Goal: Transaction & Acquisition: Purchase product/service

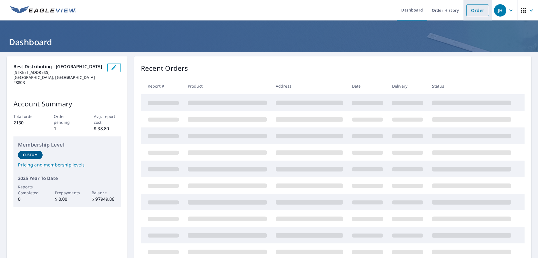
click at [473, 8] on link "Order" at bounding box center [478, 10] width 23 height 12
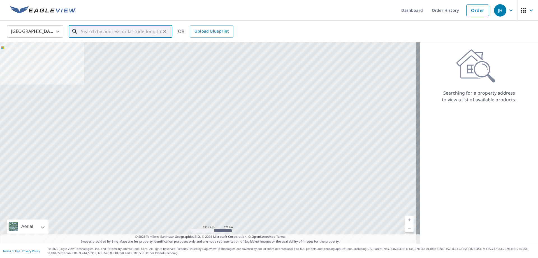
click at [103, 31] on input "text" at bounding box center [121, 32] width 80 height 16
click at [103, 31] on input "395 daylilly dr [PERSON_NAME]" at bounding box center [121, 32] width 80 height 16
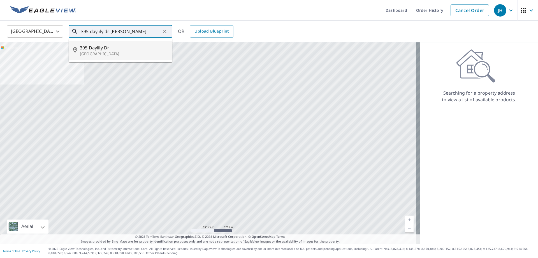
click at [114, 49] on span "395 Daylily Dr" at bounding box center [124, 47] width 88 height 7
type input "[STREET_ADDRESS][PERSON_NAME]"
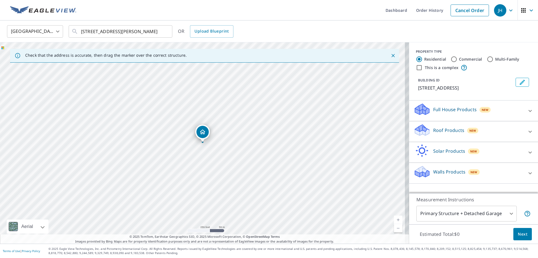
click at [445, 131] on p "Roof Products" at bounding box center [449, 130] width 31 height 7
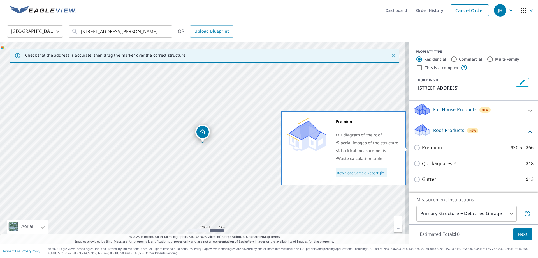
click at [427, 146] on p "Premium" at bounding box center [432, 147] width 20 height 7
click at [422, 146] on input "Premium $20.5 - $66" at bounding box center [418, 147] width 8 height 7
checkbox input "true"
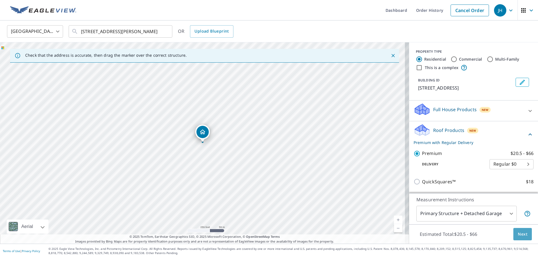
click at [522, 232] on span "Next" at bounding box center [523, 234] width 10 height 7
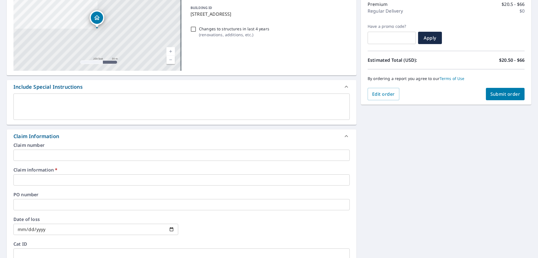
scroll to position [75, 0]
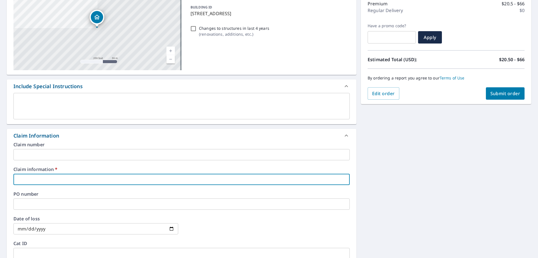
click at [38, 181] on input "text" at bounding box center [181, 179] width 337 height 11
paste input "SW23625"
type input "SW23625"
checkbox input "true"
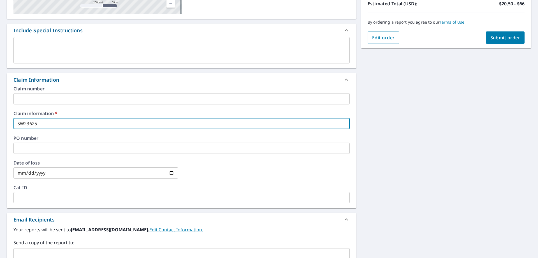
scroll to position [131, 0]
type input "SW23625"
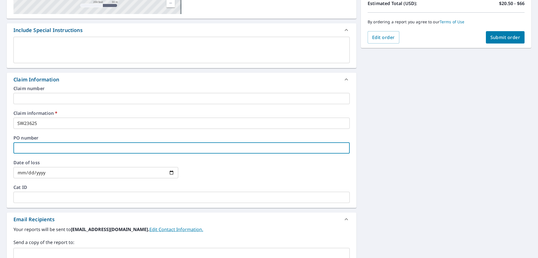
click at [52, 147] on input "text" at bounding box center [181, 147] width 337 height 11
paste input "SW23625"
type input "SW23625"
checkbox input "true"
type input "SW23625"
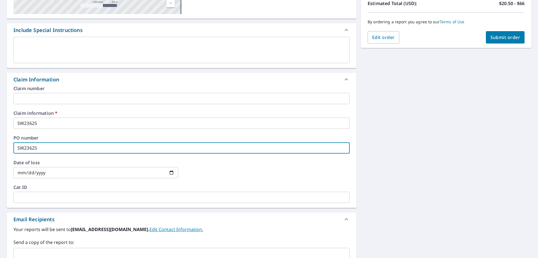
click at [501, 36] on span "Submit order" at bounding box center [506, 37] width 30 height 6
checkbox input "true"
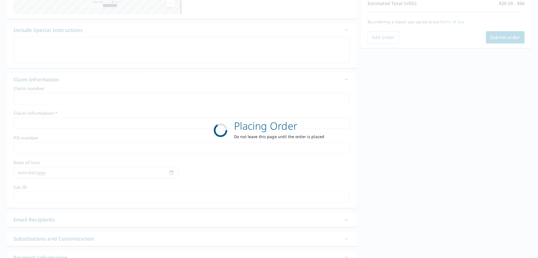
scroll to position [72, 0]
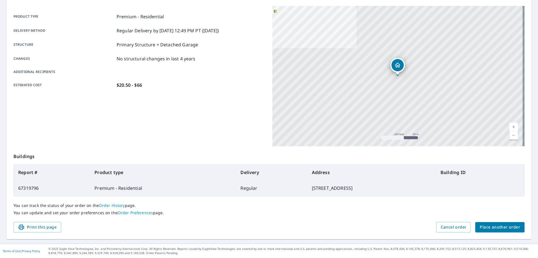
click at [491, 228] on span "Place another order" at bounding box center [500, 227] width 40 height 7
